Goal: Task Accomplishment & Management: Manage account settings

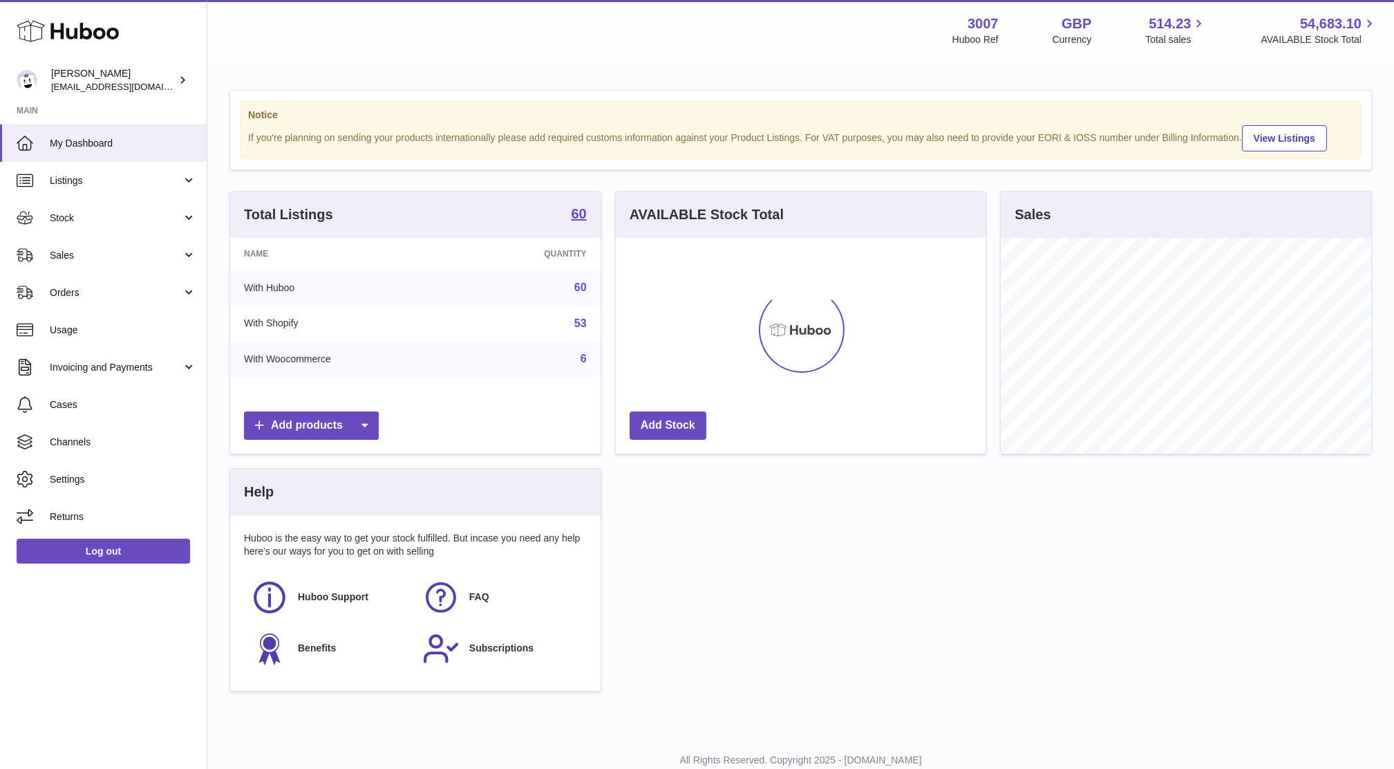
scroll to position [215, 370]
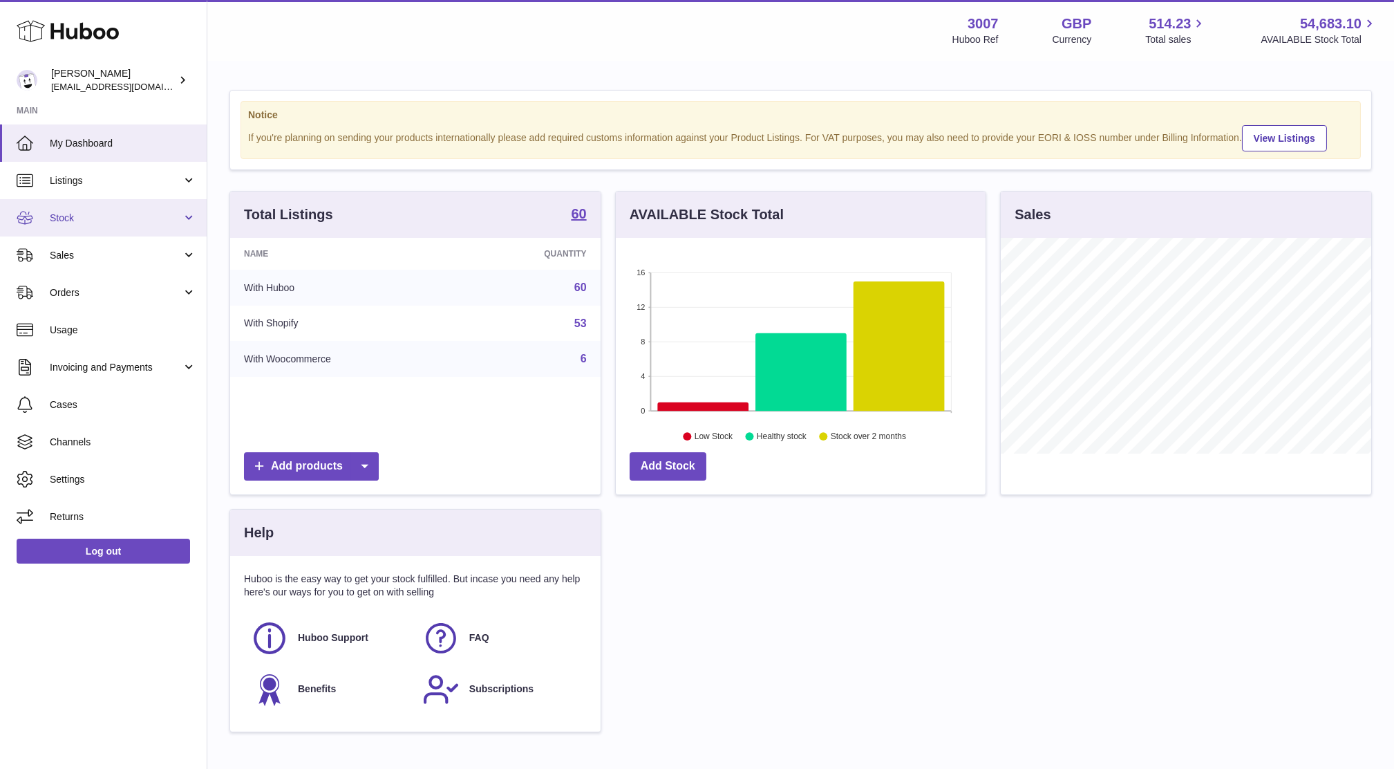
click at [84, 223] on span "Stock" at bounding box center [116, 218] width 132 height 13
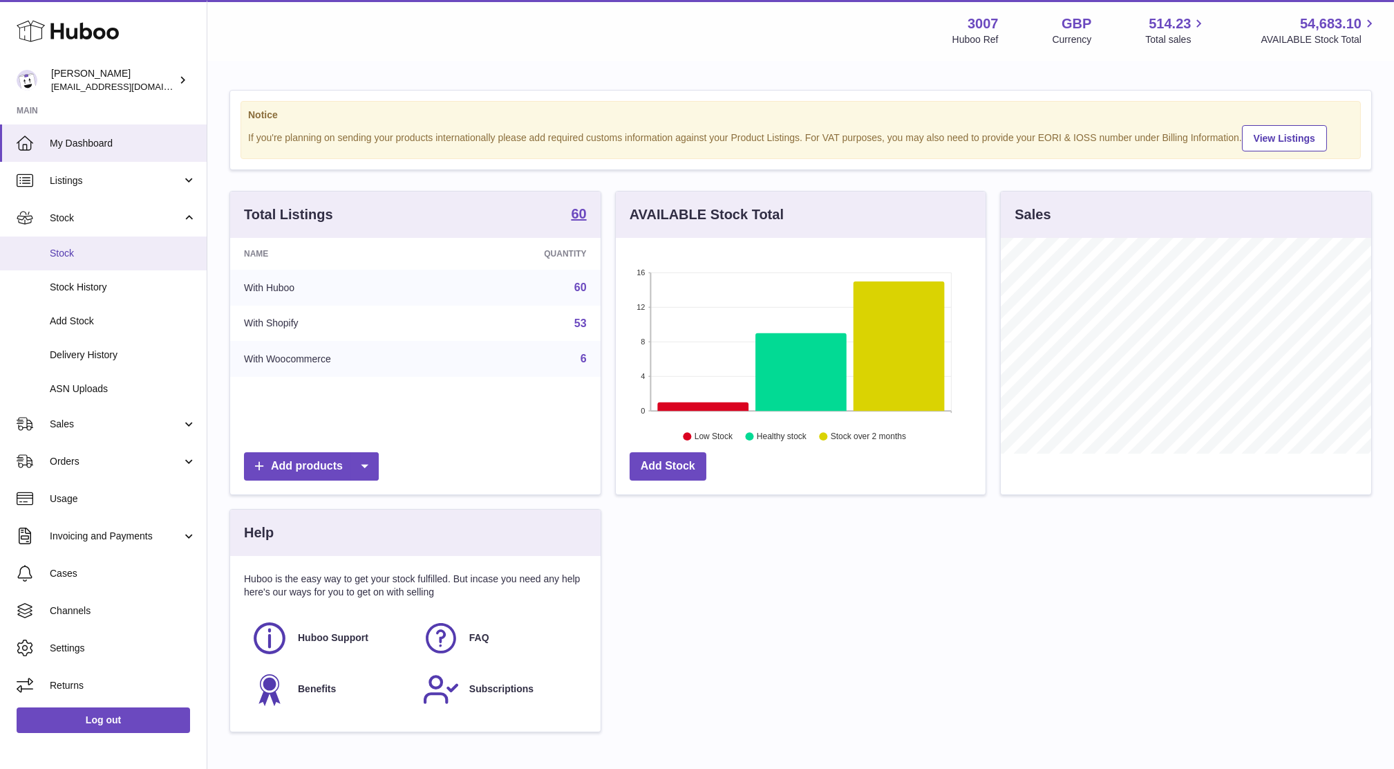
click at [87, 253] on span "Stock" at bounding box center [123, 253] width 147 height 13
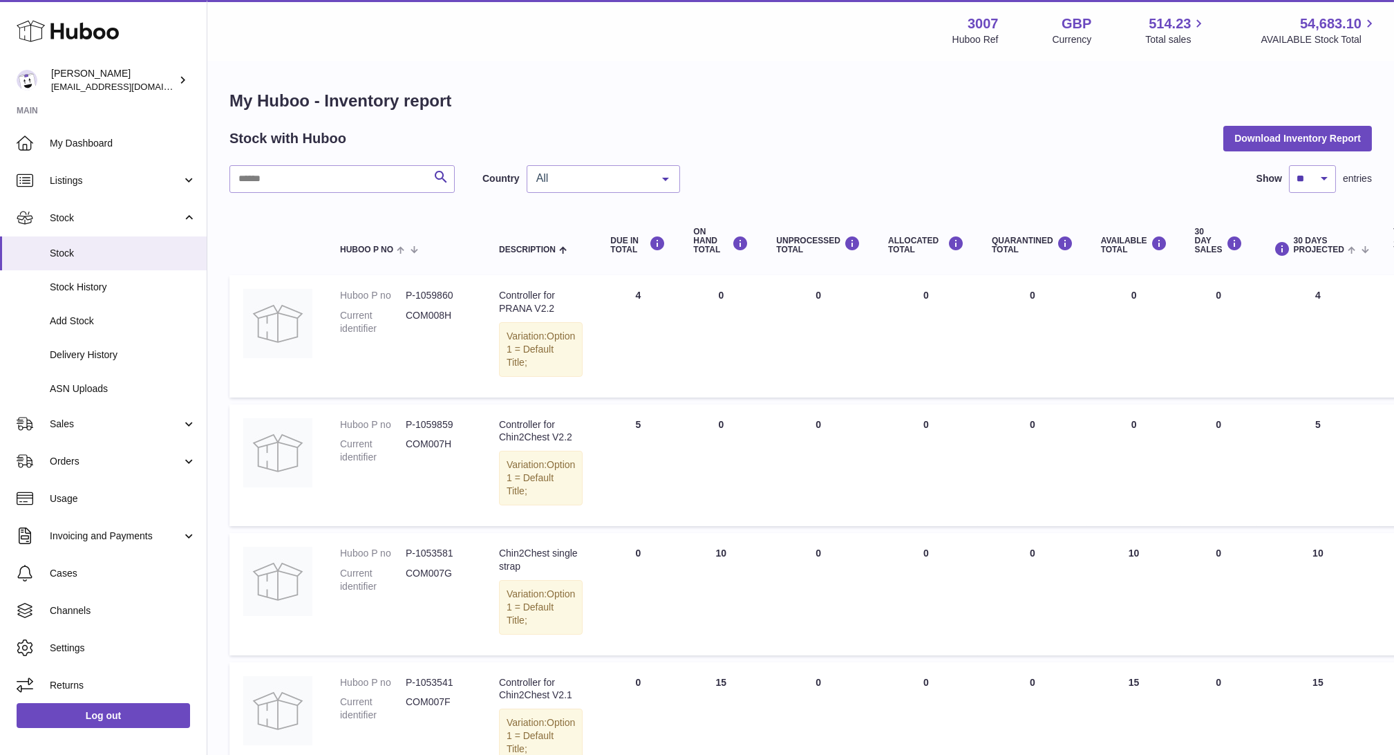
click at [537, 171] on span "All" at bounding box center [592, 178] width 119 height 14
click at [540, 262] on span "NL" at bounding box center [543, 262] width 14 height 12
click at [540, 262] on th "Description" at bounding box center [540, 241] width 111 height 55
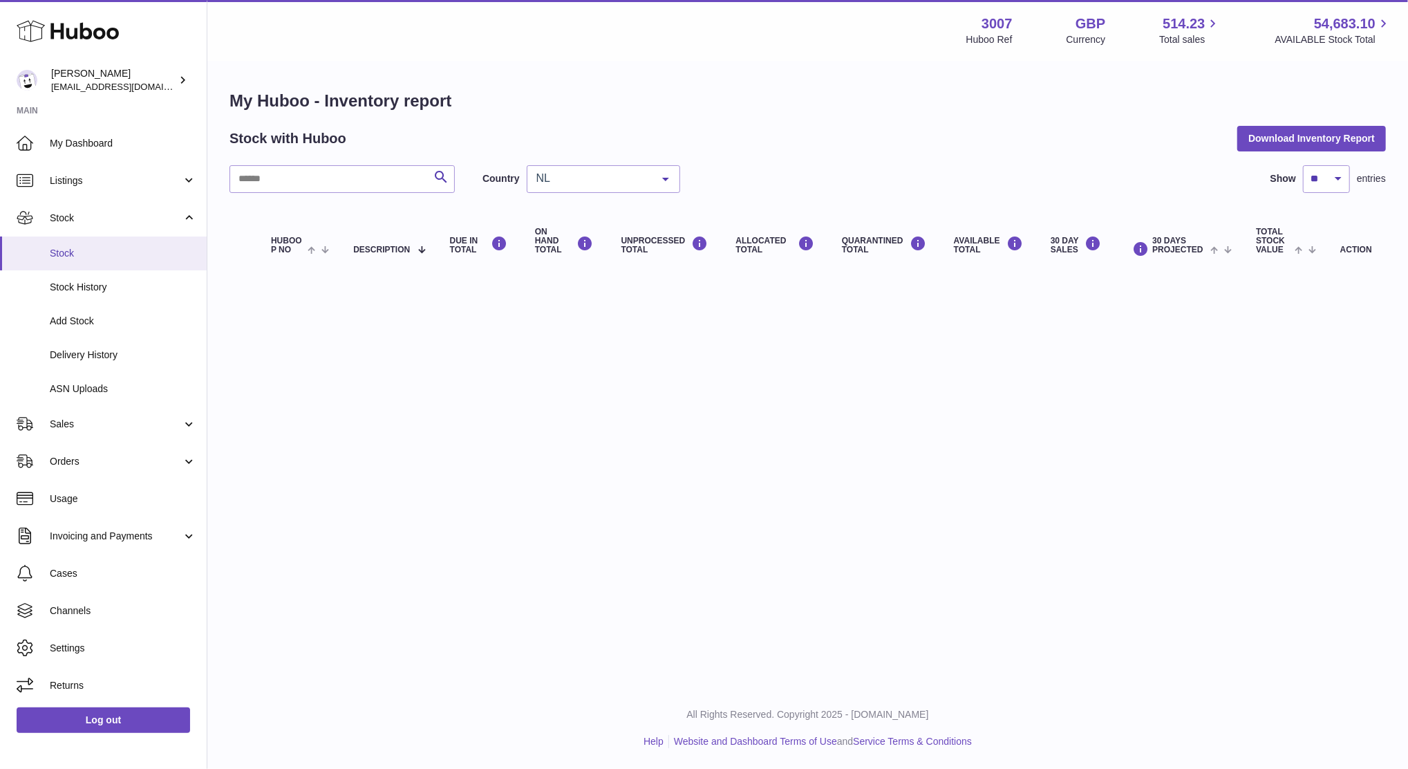
click at [102, 251] on span "Stock" at bounding box center [123, 253] width 147 height 13
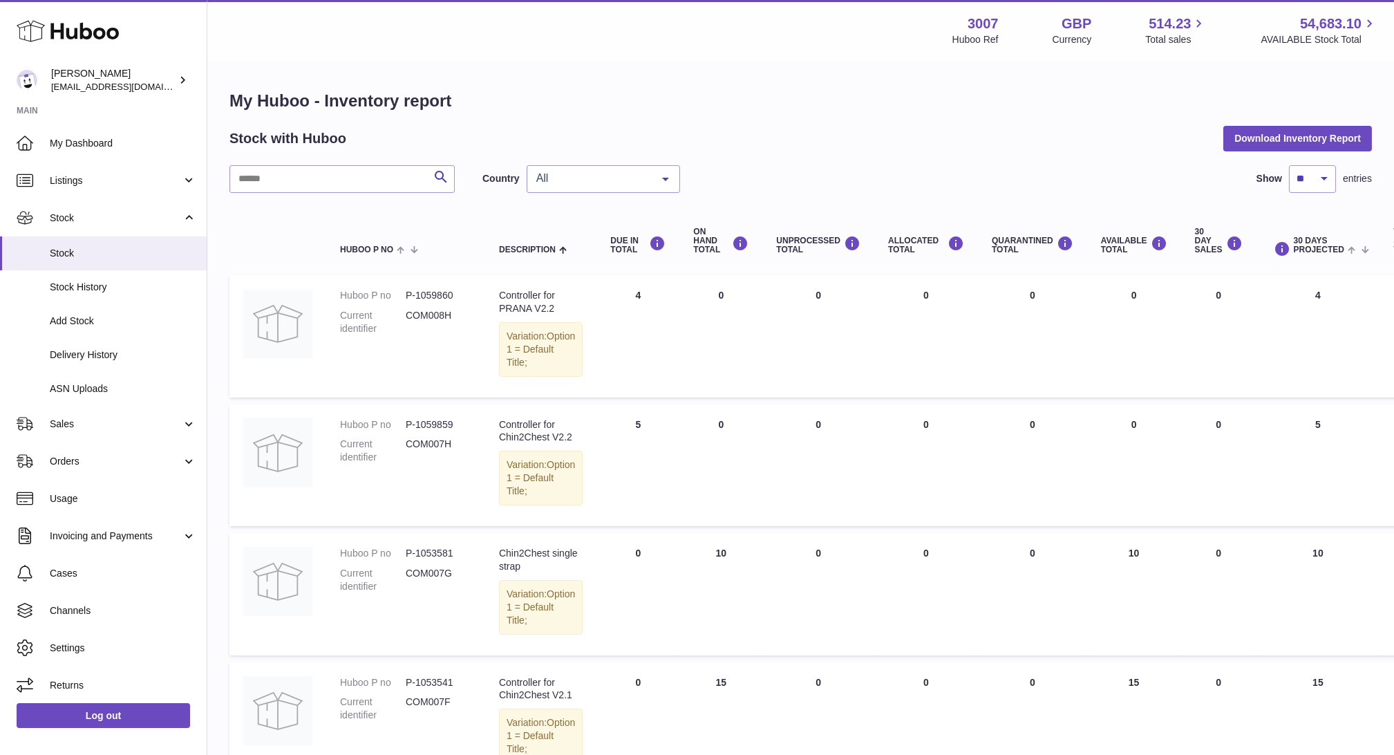
click at [642, 171] on span "All" at bounding box center [592, 178] width 119 height 14
click at [590, 265] on span "NL" at bounding box center [604, 262] width 152 height 28
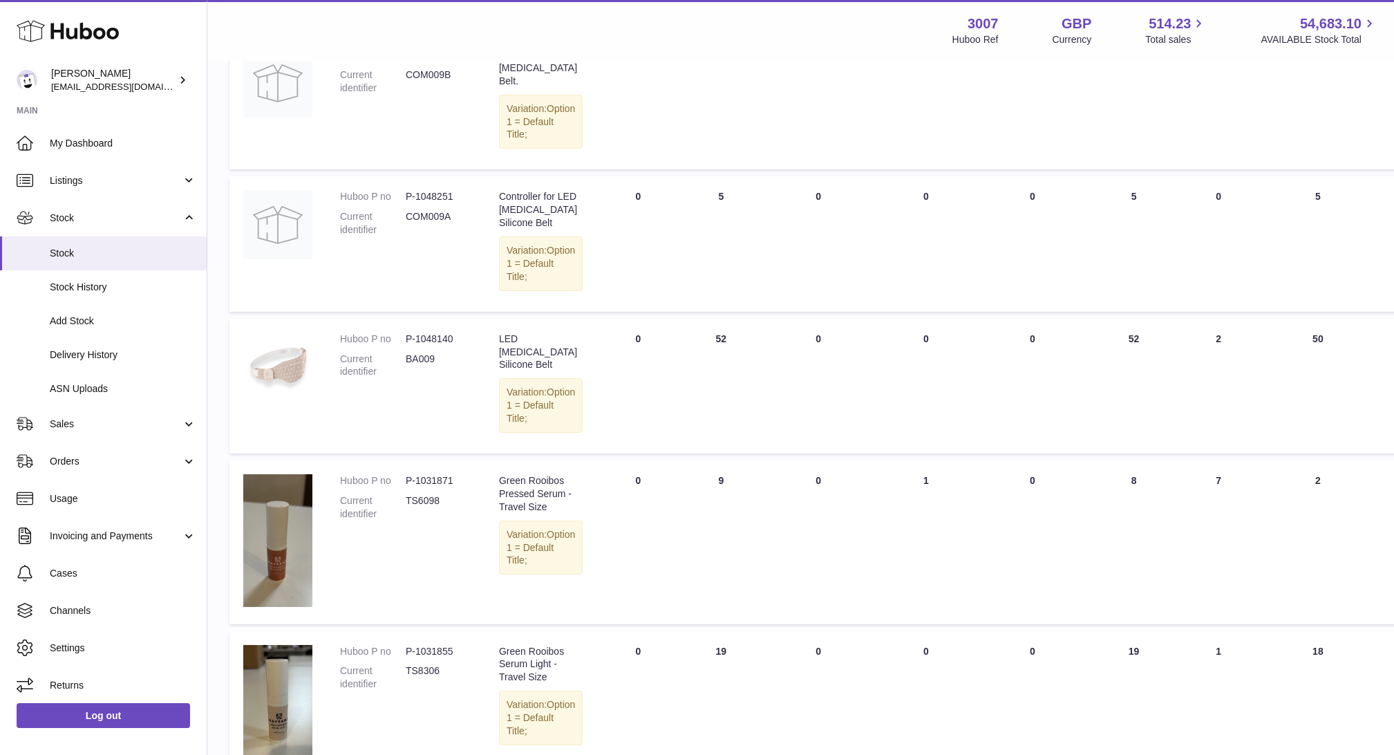
scroll to position [1198, 0]
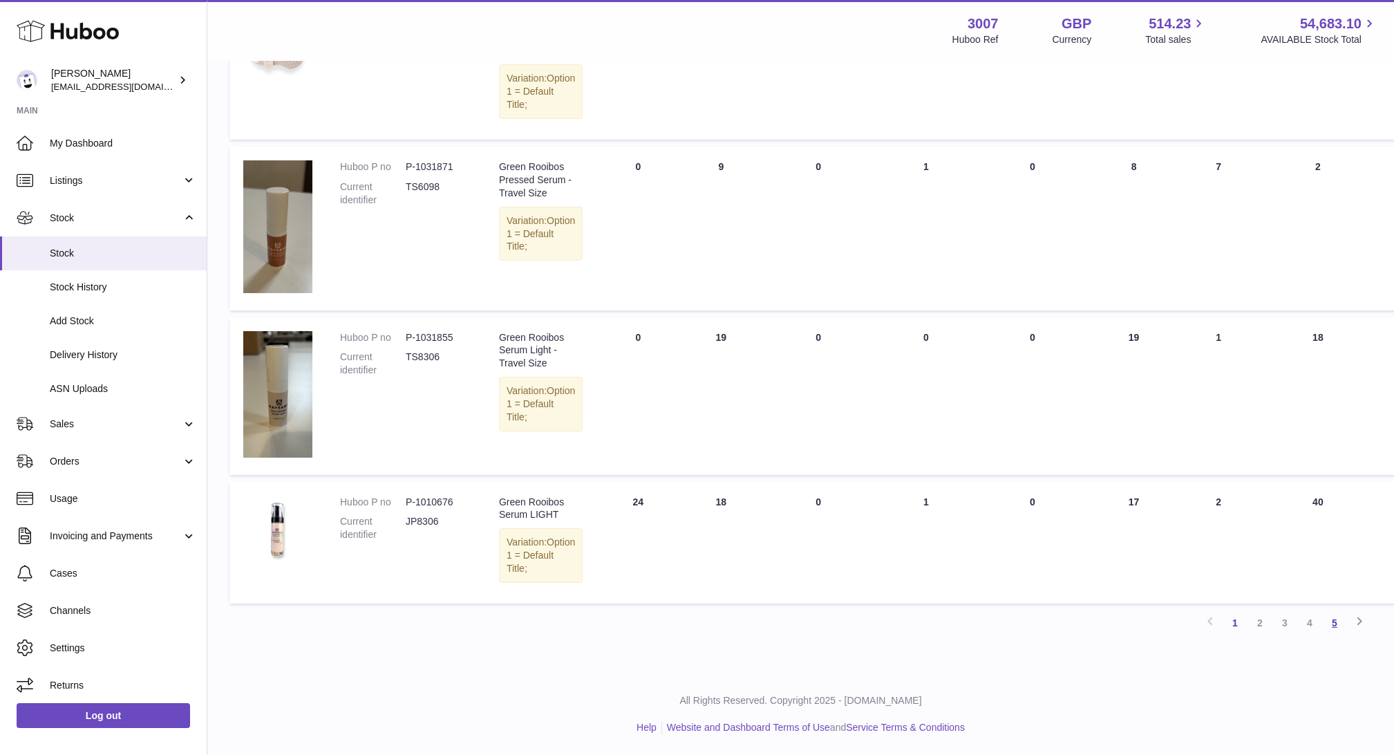
click at [1338, 627] on link "5" at bounding box center [1335, 622] width 25 height 25
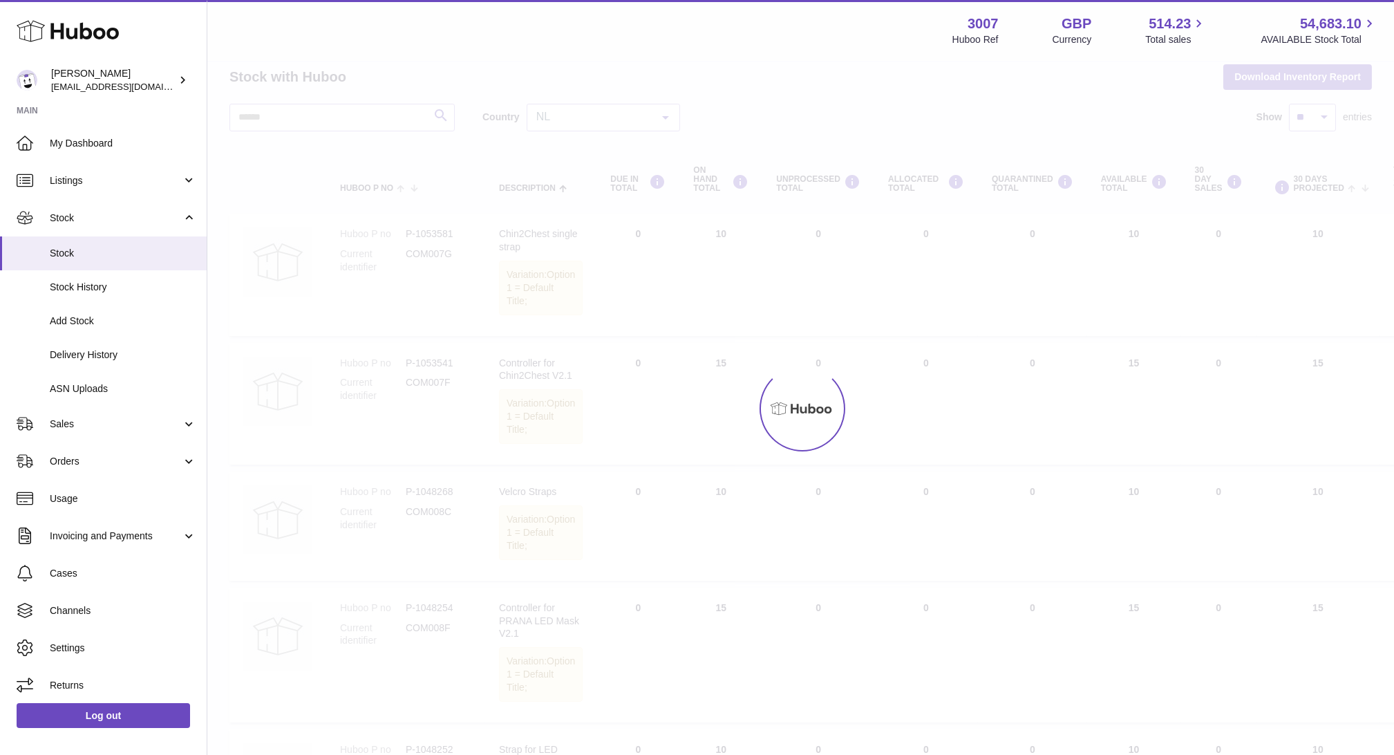
scroll to position [14, 0]
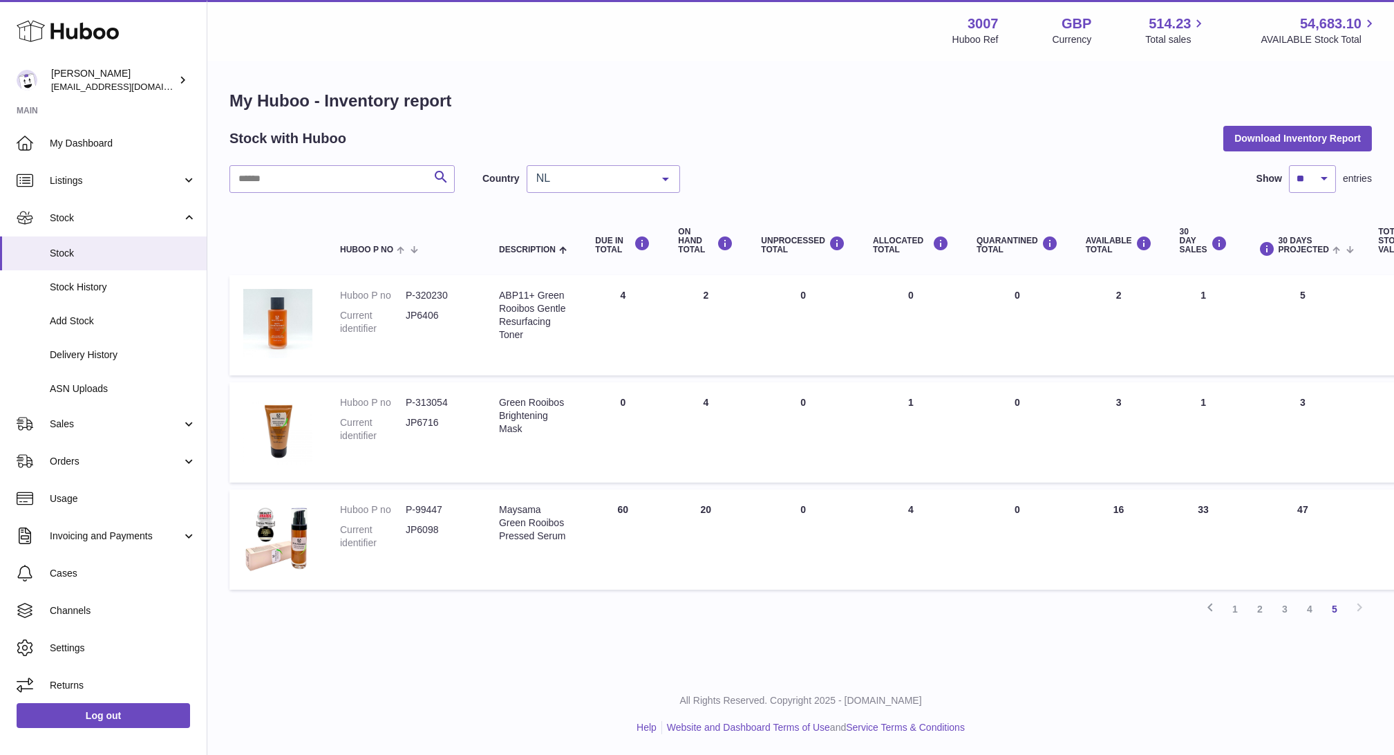
click at [1270, 356] on td "30 DAYS PROJECTED 5" at bounding box center [1304, 325] width 124 height 100
click at [85, 428] on span "Sales" at bounding box center [116, 424] width 132 height 13
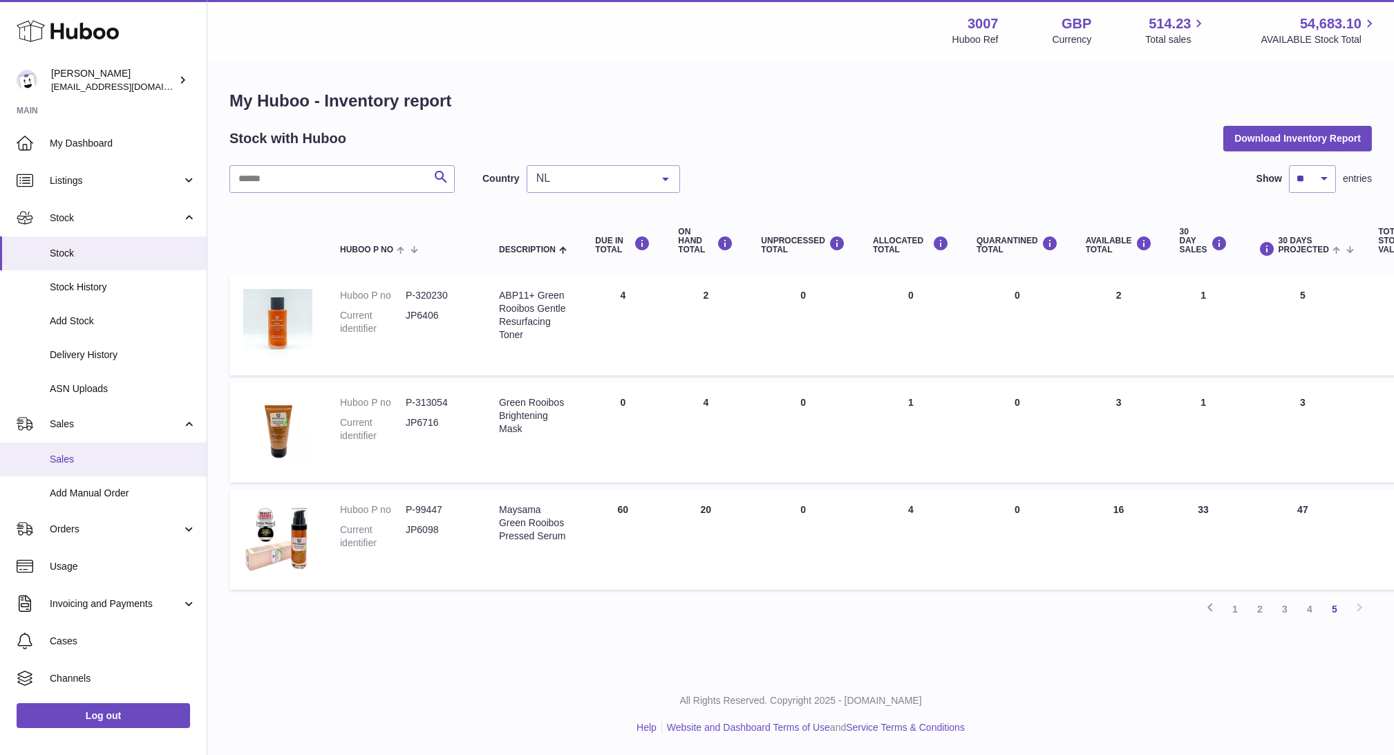
click at [85, 463] on span "Sales" at bounding box center [123, 459] width 147 height 13
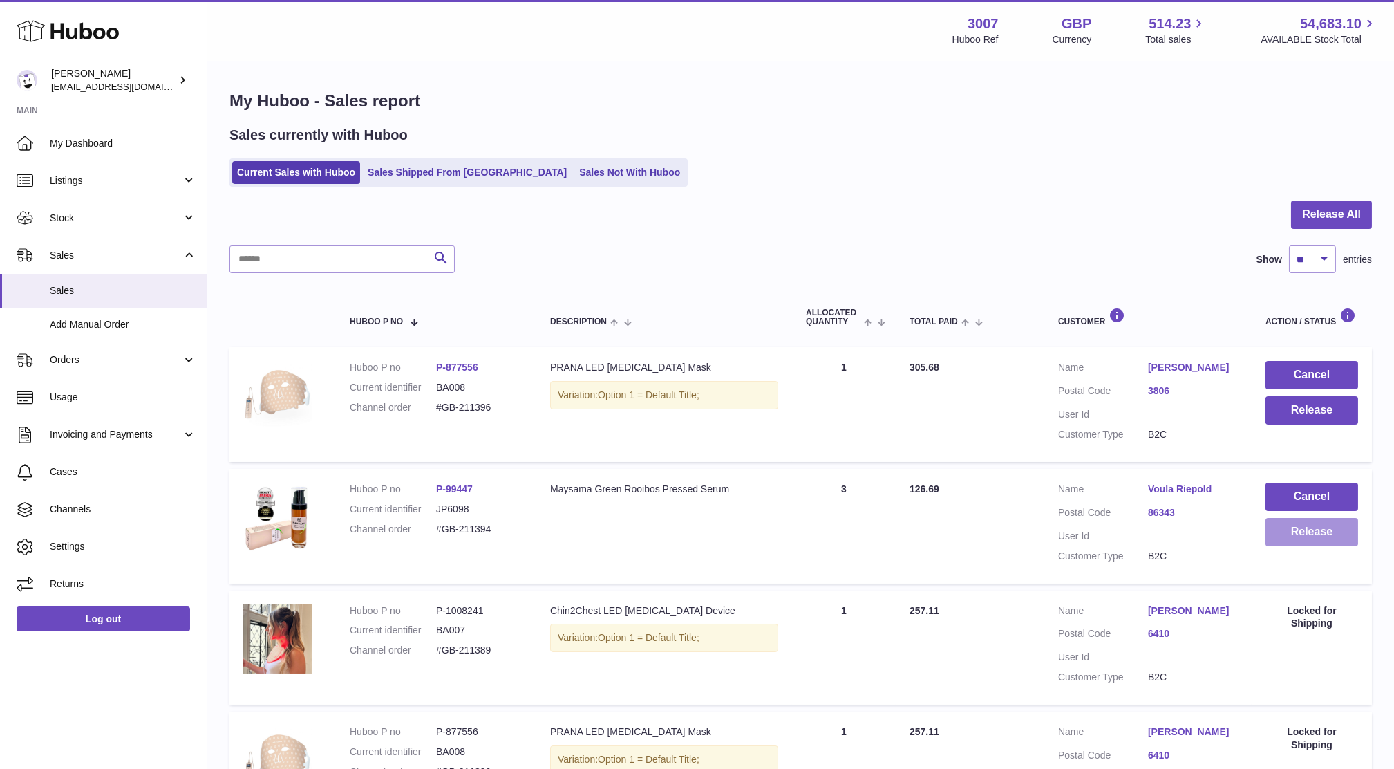
click at [1310, 528] on button "Release" at bounding box center [1312, 532] width 93 height 28
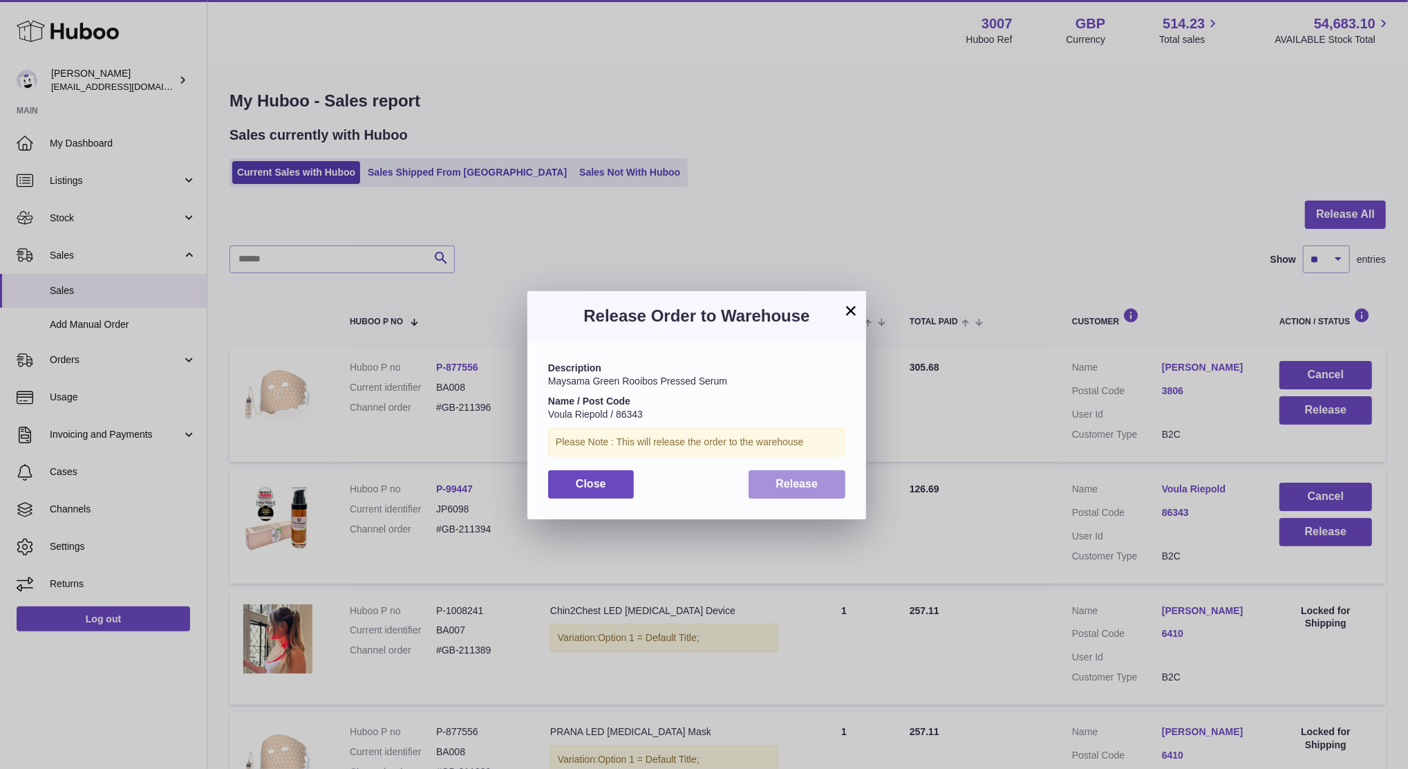
click at [805, 493] on button "Release" at bounding box center [797, 484] width 97 height 28
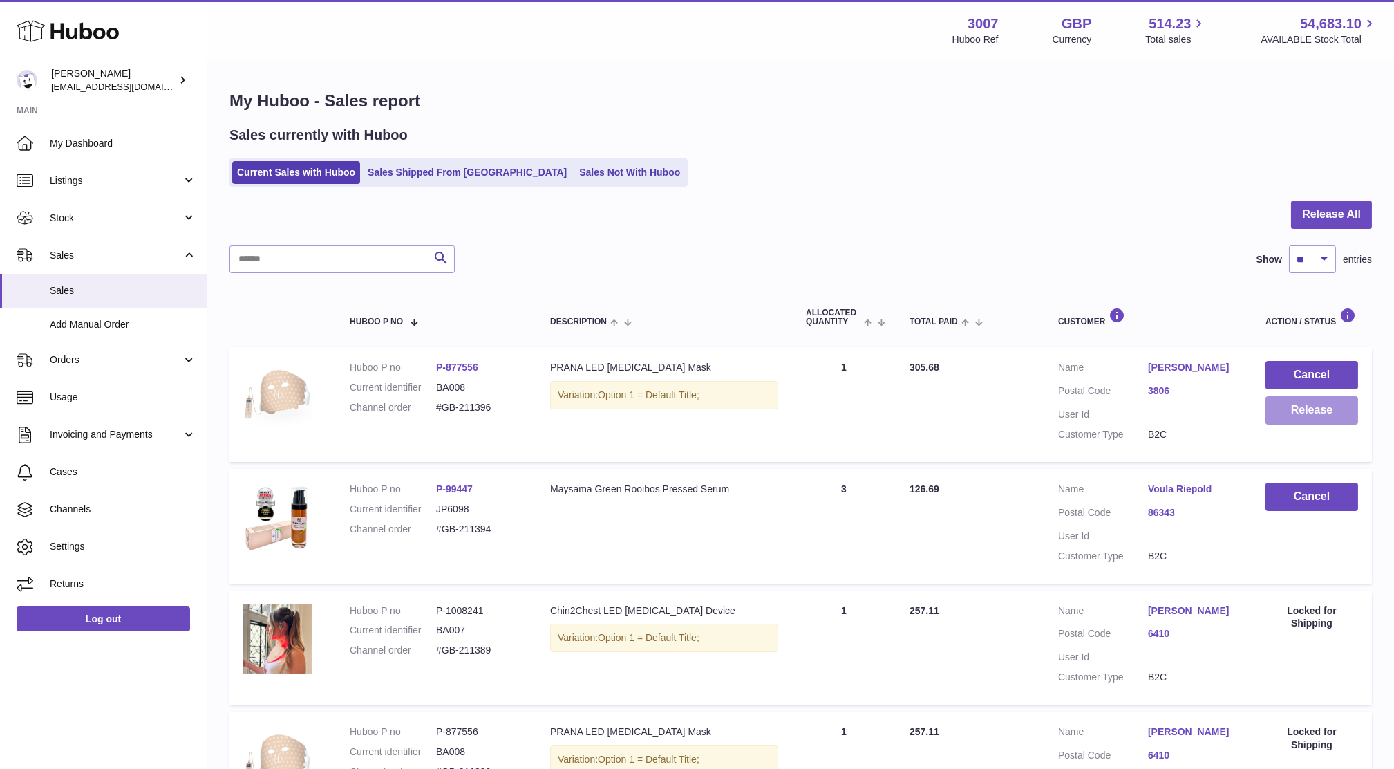
click at [1324, 416] on button "Release" at bounding box center [1312, 410] width 93 height 28
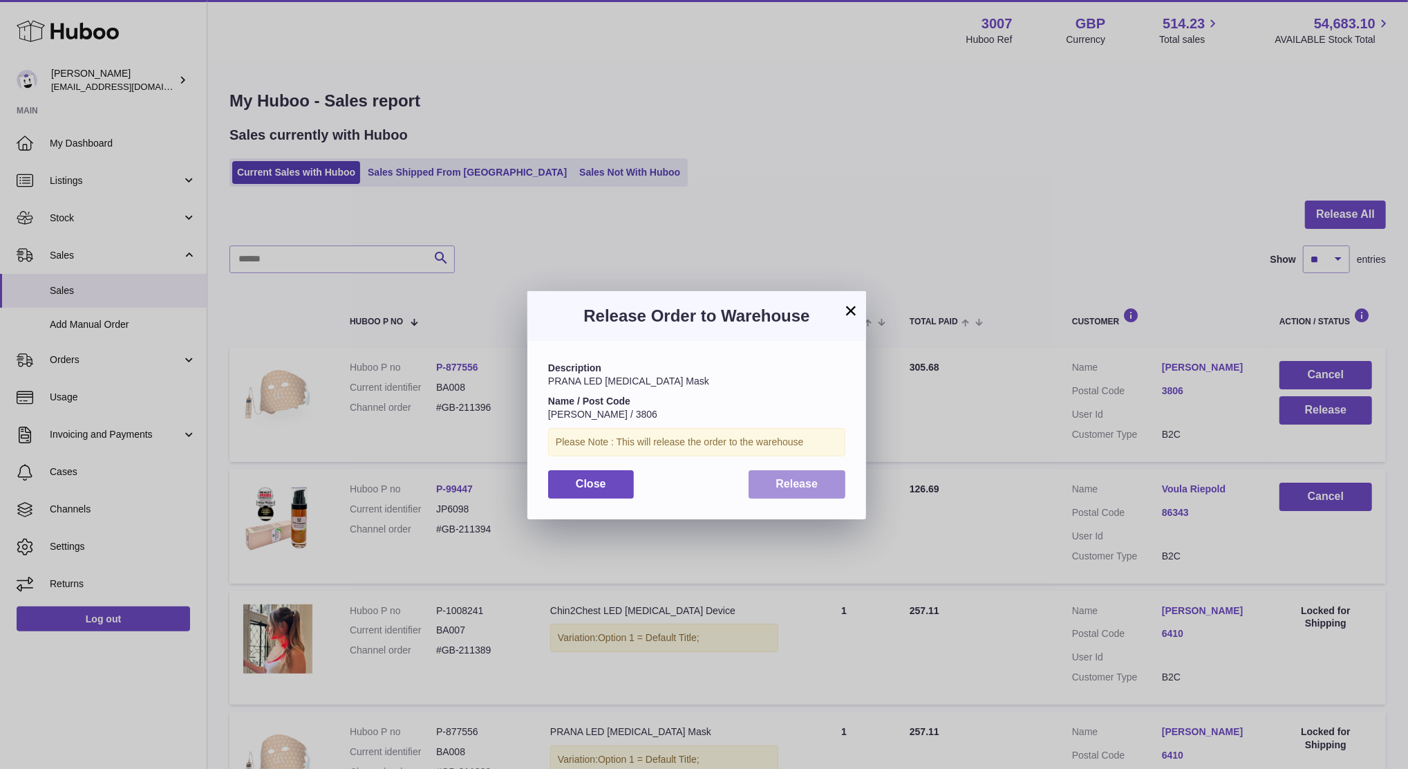
click at [780, 494] on button "Release" at bounding box center [797, 484] width 97 height 28
